Goal: Find contact information: Find contact information

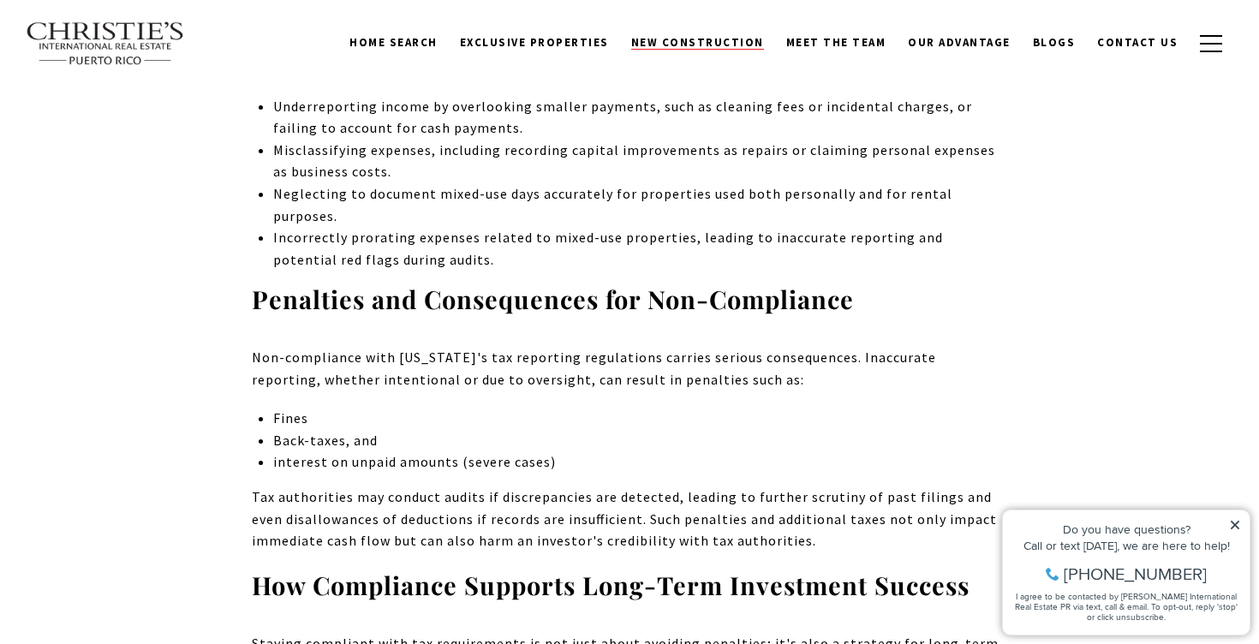
scroll to position [6753, 0]
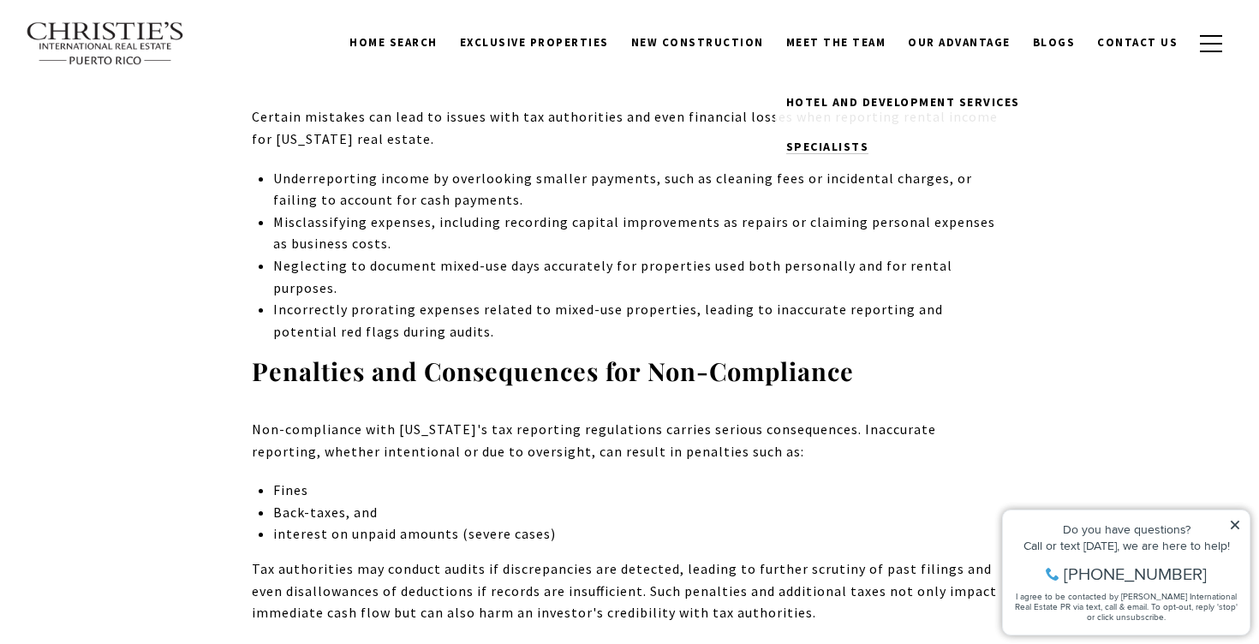
click at [831, 139] on span "Specialists" at bounding box center [828, 146] width 83 height 15
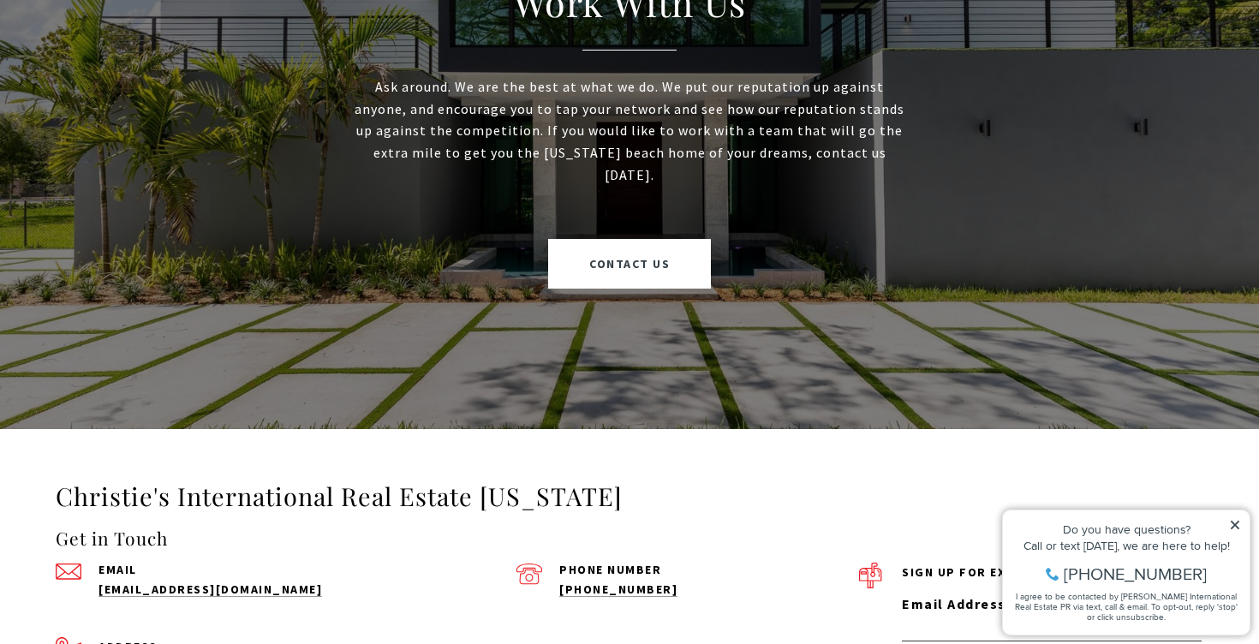
scroll to position [4395, 0]
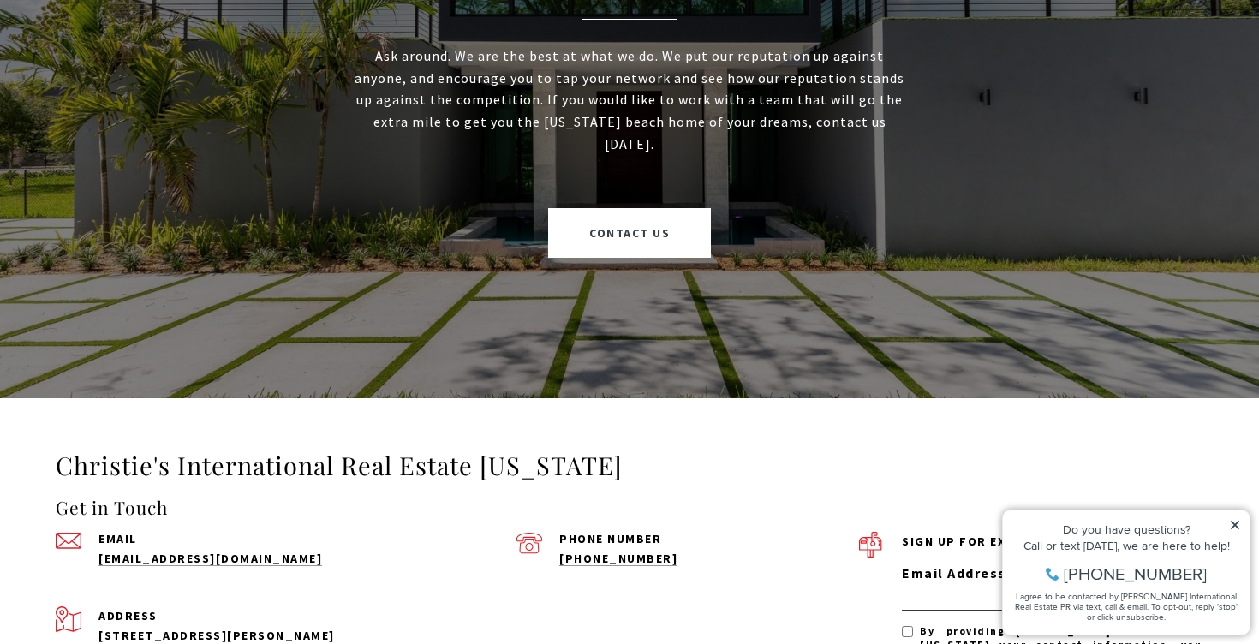
click at [1134, 573] on span "[PHONE_NUMBER]" at bounding box center [1135, 573] width 143 height 17
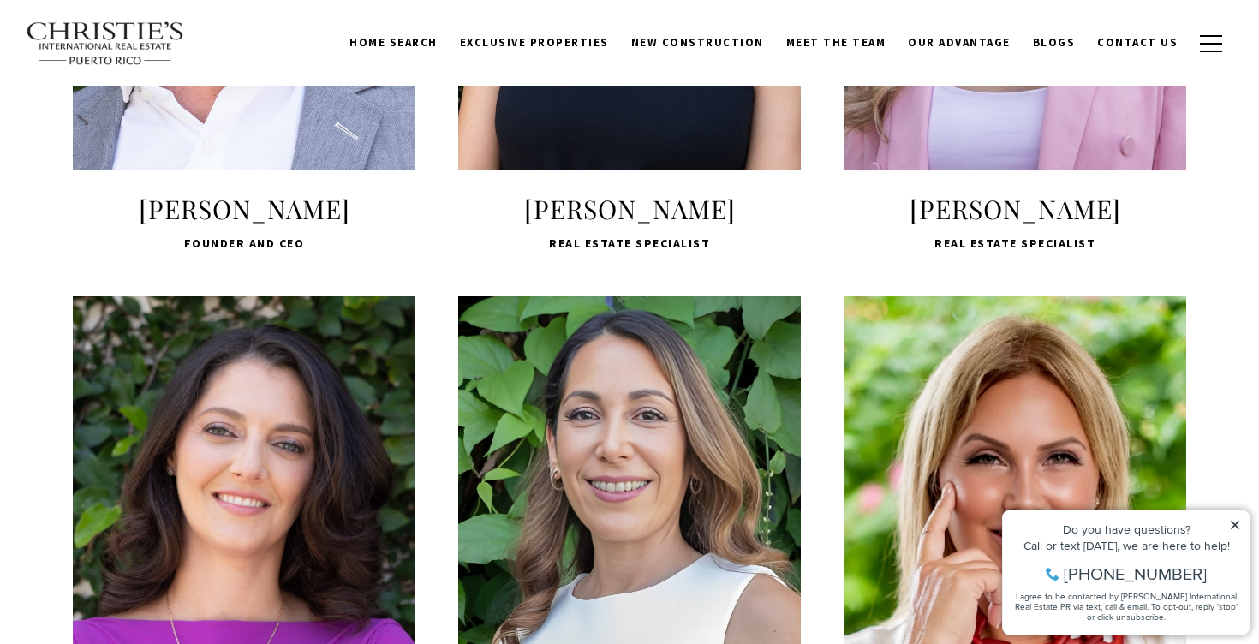
scroll to position [0, 0]
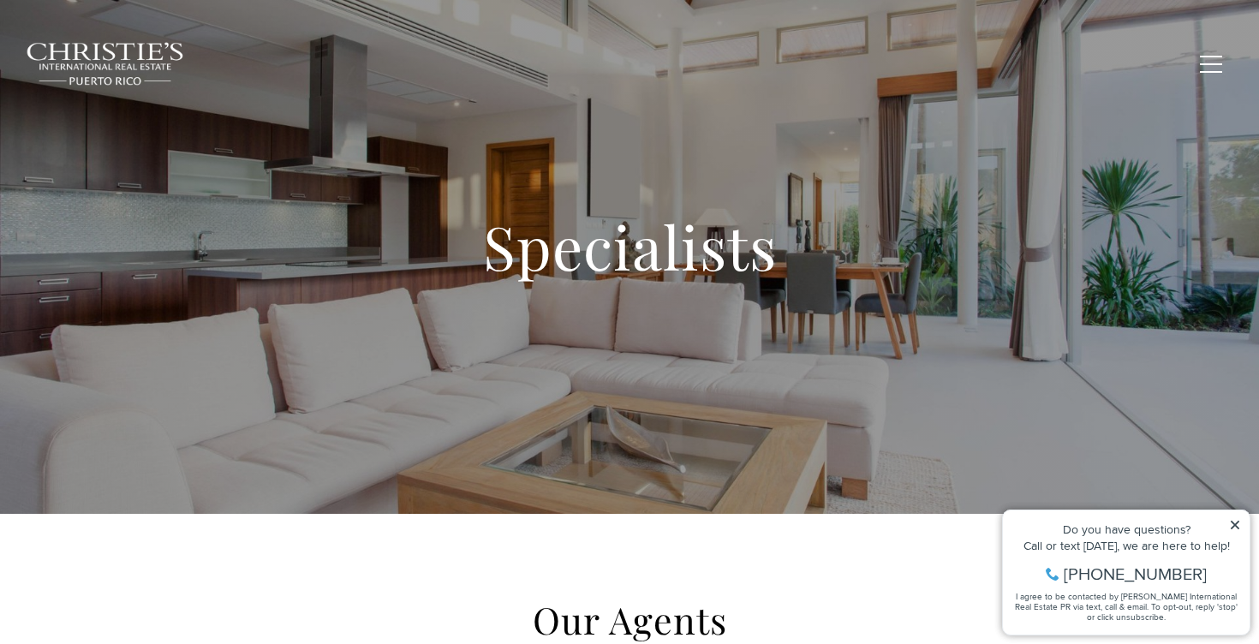
click at [1051, 67] on span "Blogs" at bounding box center [1054, 63] width 43 height 15
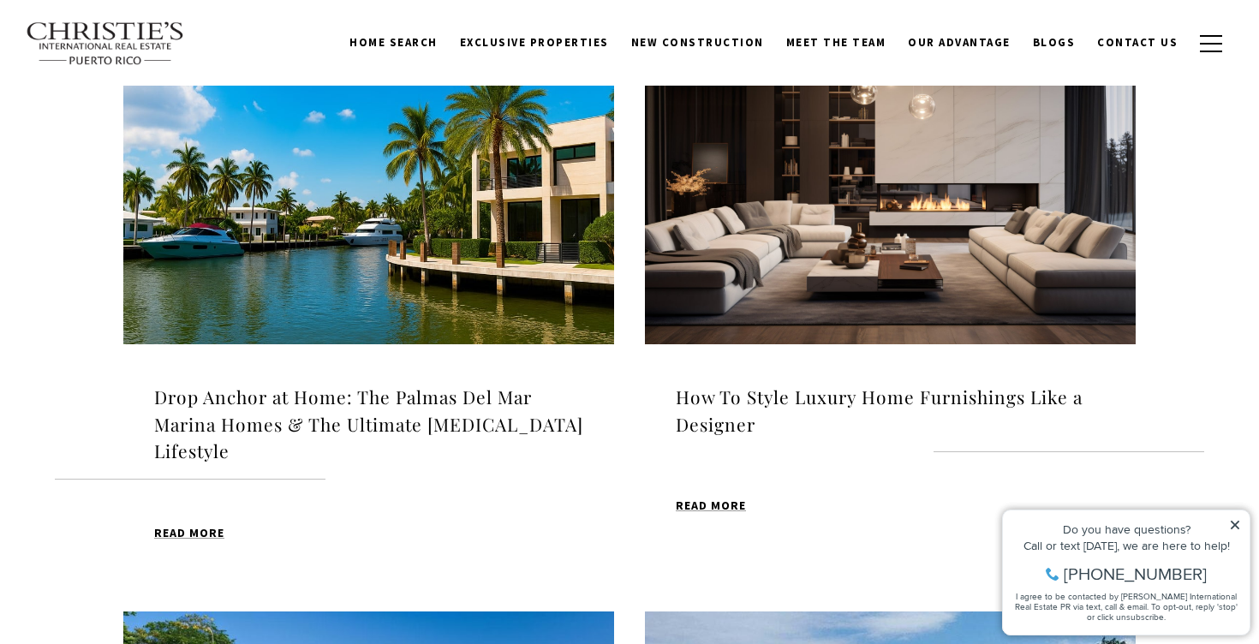
scroll to position [548, 0]
